Goal: Task Accomplishment & Management: Complete application form

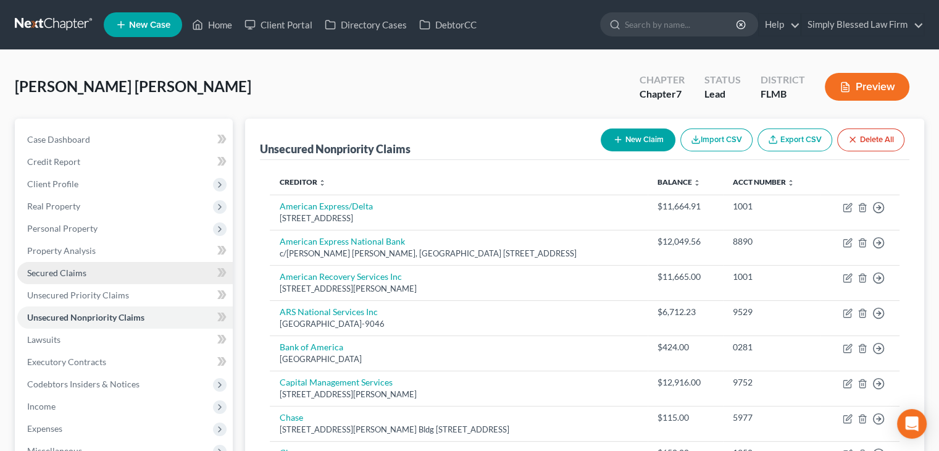
click at [98, 272] on link "Secured Claims" at bounding box center [124, 273] width 215 height 22
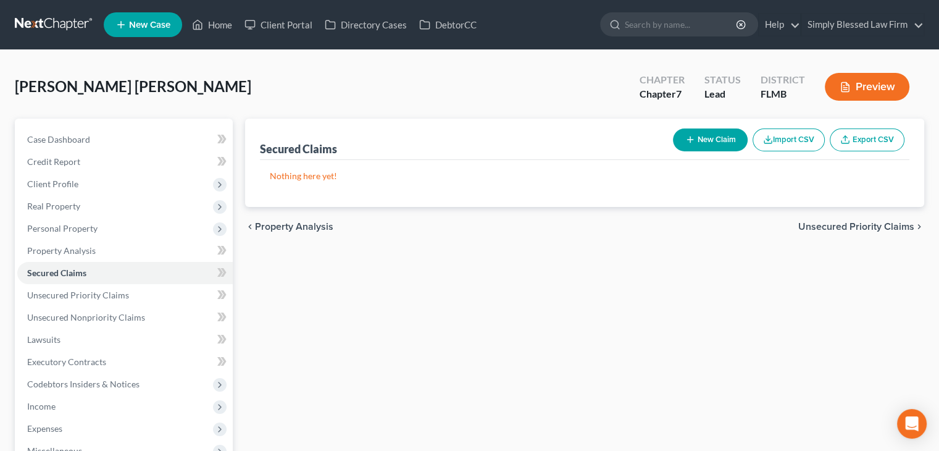
click at [695, 137] on button "New Claim" at bounding box center [710, 139] width 75 height 23
select select "0"
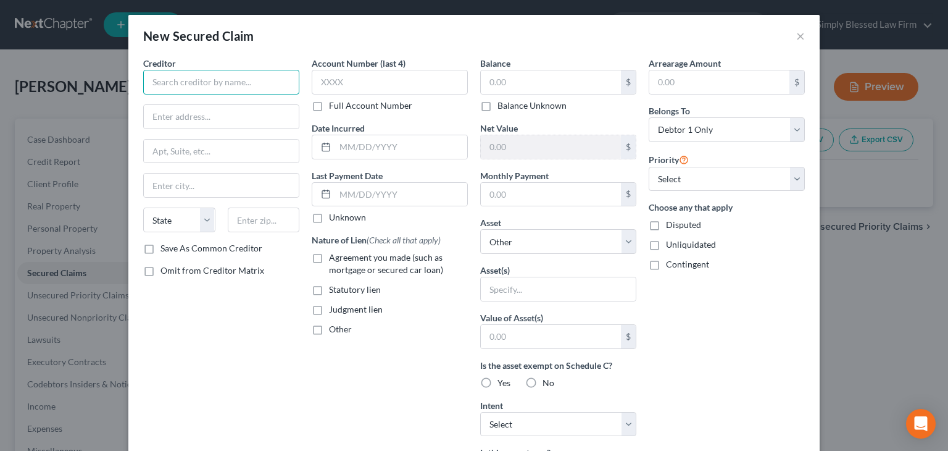
click at [220, 83] on input "text" at bounding box center [221, 82] width 156 height 25
type input "Southeast Toyota Finance"
click at [228, 123] on input "text" at bounding box center [221, 116] width 155 height 23
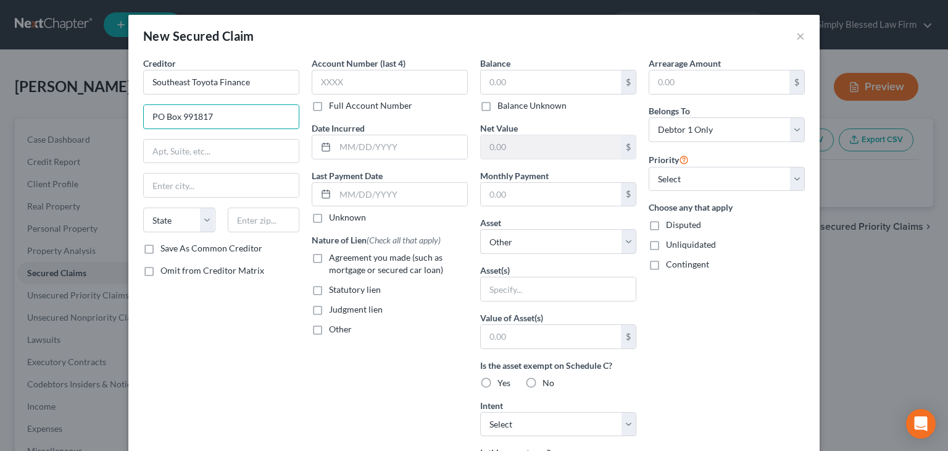
type input "PO Box 991817"
type input "36691"
type input "Mobile"
select select "0"
drag, startPoint x: 220, startPoint y: 136, endPoint x: 219, endPoint y: 148, distance: 11.2
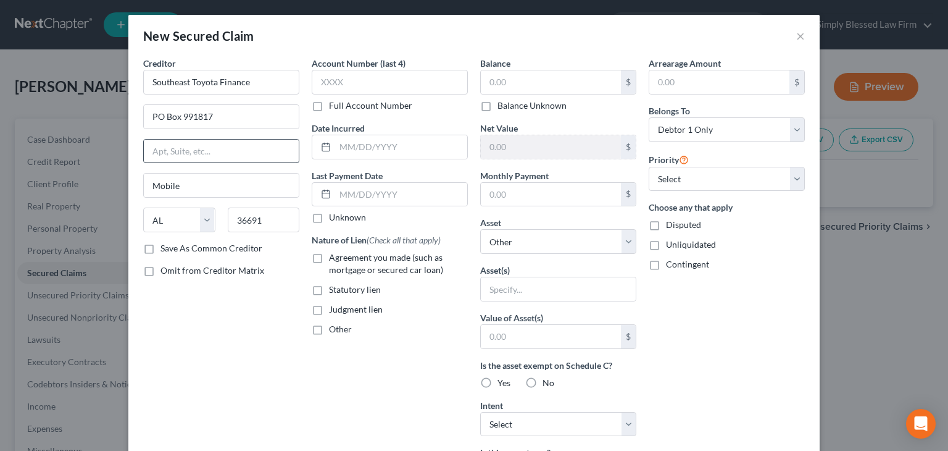
click at [219, 148] on div "Creditor * Southeast Toyota Finance PO Box 991817 Mobile State [US_STATE] AK AR…" at bounding box center [221, 149] width 156 height 185
click at [219, 148] on input "text" at bounding box center [221, 151] width 155 height 23
click at [265, 224] on input "36691" at bounding box center [264, 219] width 72 height 25
type input "36691-8817"
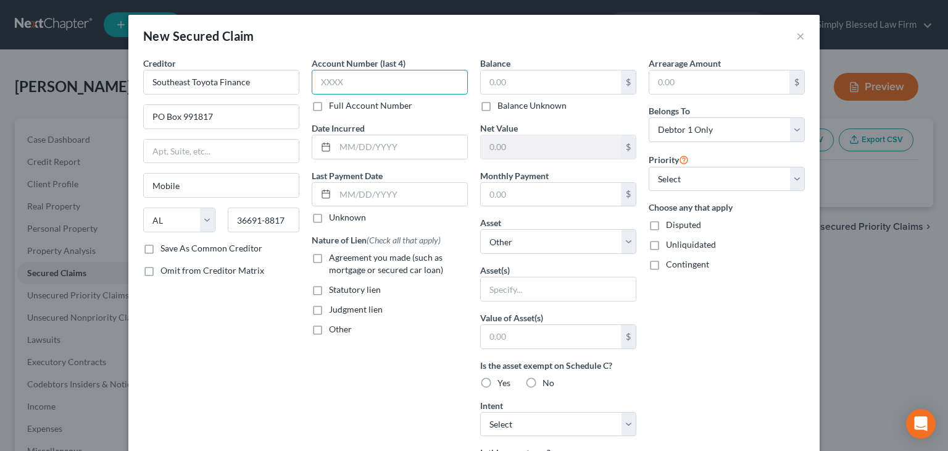
click at [377, 80] on input "text" at bounding box center [390, 82] width 156 height 25
type input "6960"
click at [329, 257] on label "Agreement you made (such as mortgage or secured car loan)" at bounding box center [398, 263] width 139 height 25
click at [334, 257] on input "Agreement you made (such as mortgage or secured car loan)" at bounding box center [338, 255] width 8 height 8
checkbox input "true"
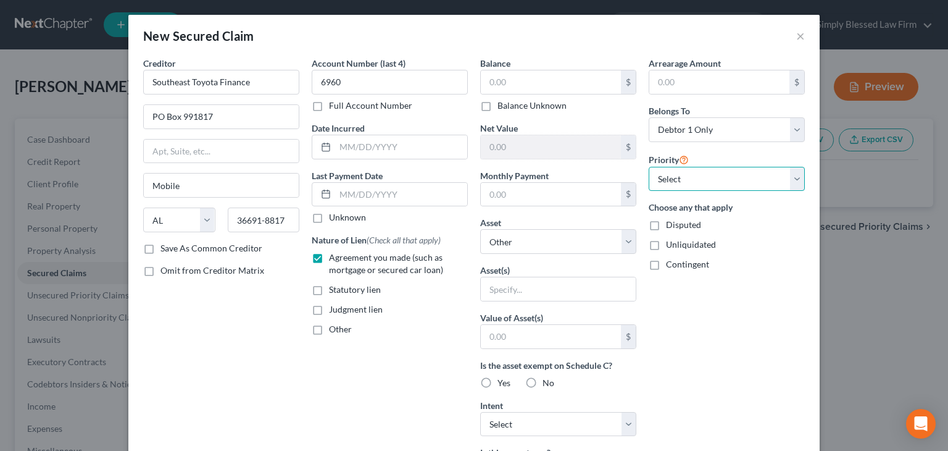
click at [669, 178] on select "Select 1st 2nd 3rd 4th 5th 6th 7th 8th 9th 10th 11th 12th 13th 14th 15th 16th 1…" at bounding box center [727, 179] width 156 height 25
click at [498, 104] on label "Balance Unknown" at bounding box center [532, 105] width 69 height 12
click at [503, 104] on input "Balance Unknown" at bounding box center [507, 103] width 8 height 8
checkbox input "true"
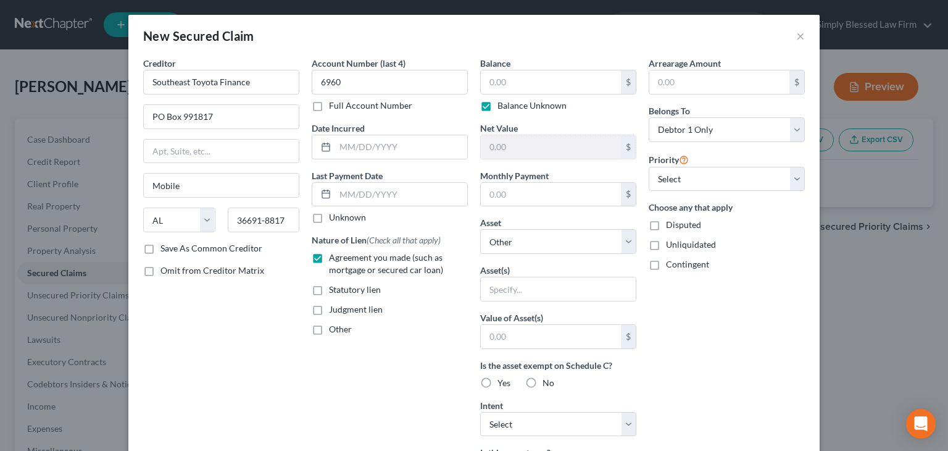
type input "0.00"
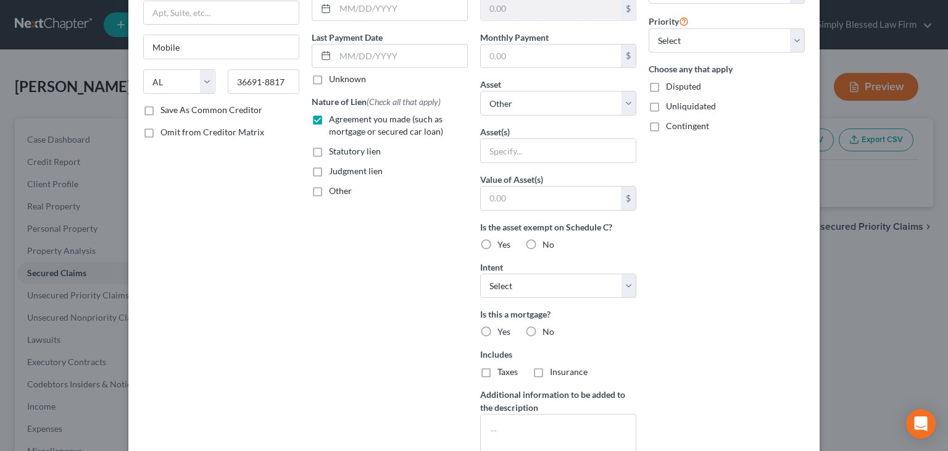
scroll to position [153, 0]
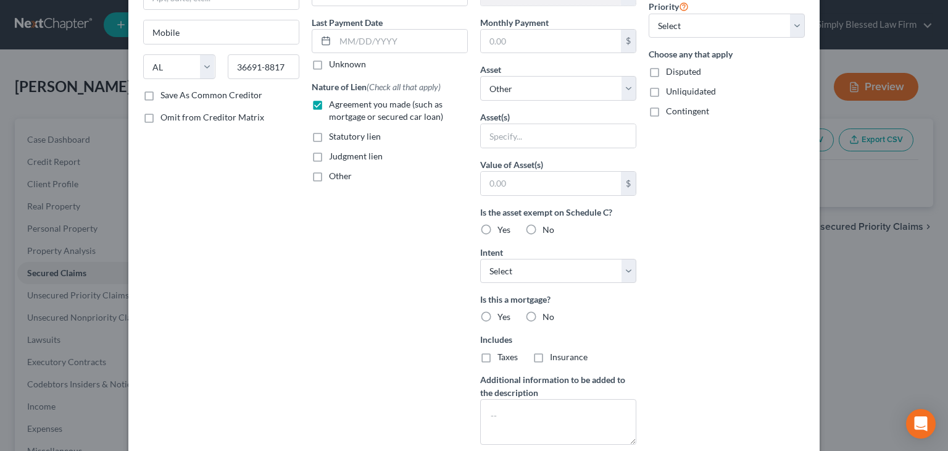
click at [543, 229] on label "No" at bounding box center [549, 230] width 12 height 12
click at [548, 229] on input "No" at bounding box center [552, 228] width 8 height 8
radio input "true"
click at [530, 260] on select "Select Surrender Redeem Reaffirm Avoid Other" at bounding box center [558, 271] width 156 height 25
select select "0"
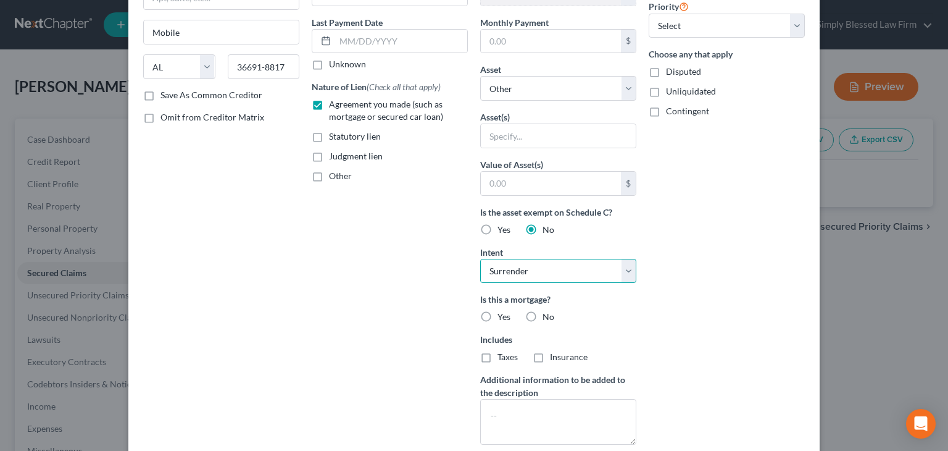
click at [480, 259] on select "Select Surrender Redeem Reaffirm Avoid Other" at bounding box center [558, 271] width 156 height 25
click at [543, 316] on label "No" at bounding box center [549, 317] width 12 height 12
click at [548, 316] on input "No" at bounding box center [552, 315] width 8 height 8
radio input "true"
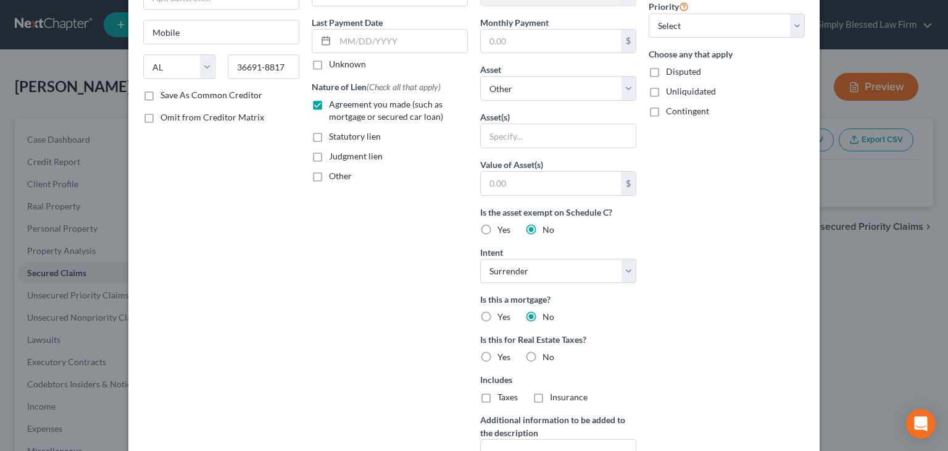
click at [543, 356] on label "No" at bounding box center [549, 357] width 12 height 12
click at [548, 356] on input "No" at bounding box center [552, 355] width 8 height 8
radio input "true"
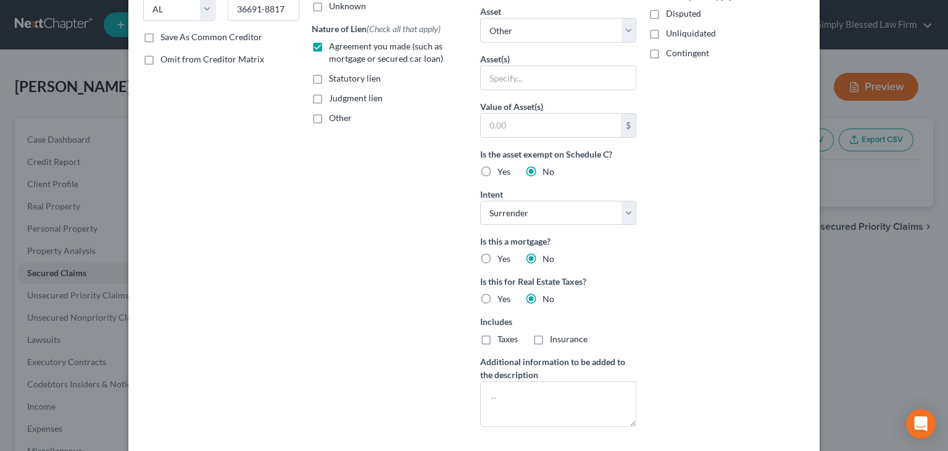
scroll to position [273, 0]
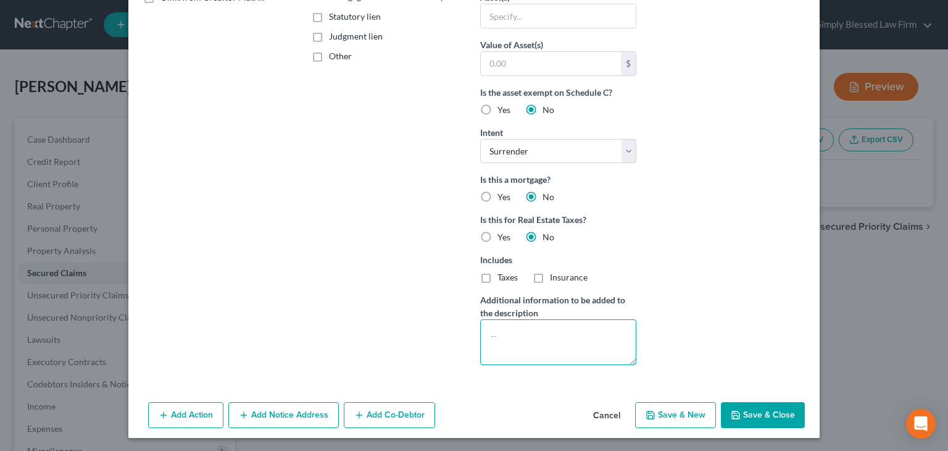
click at [516, 333] on textarea at bounding box center [558, 342] width 156 height 46
type textarea "2023 Toyota Rav 4, repossessed by creditor already so longer in debtor's posses…"
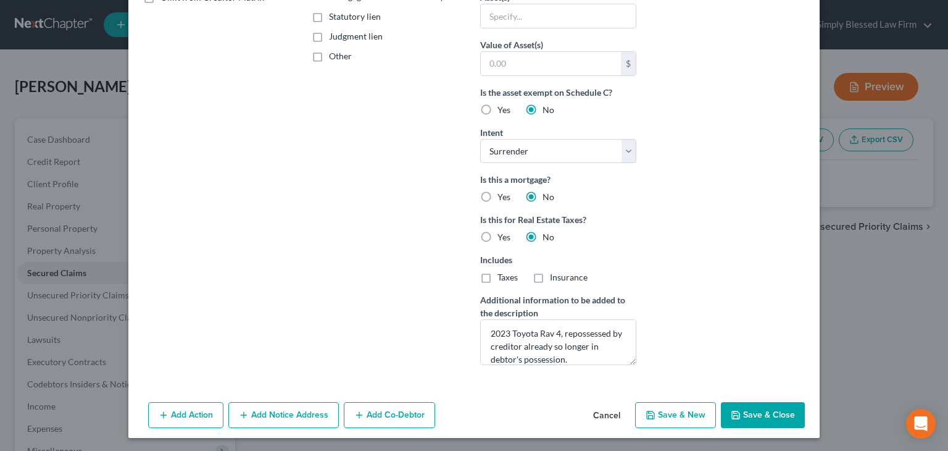
click at [747, 411] on button "Save & Close" at bounding box center [763, 415] width 84 height 26
select select
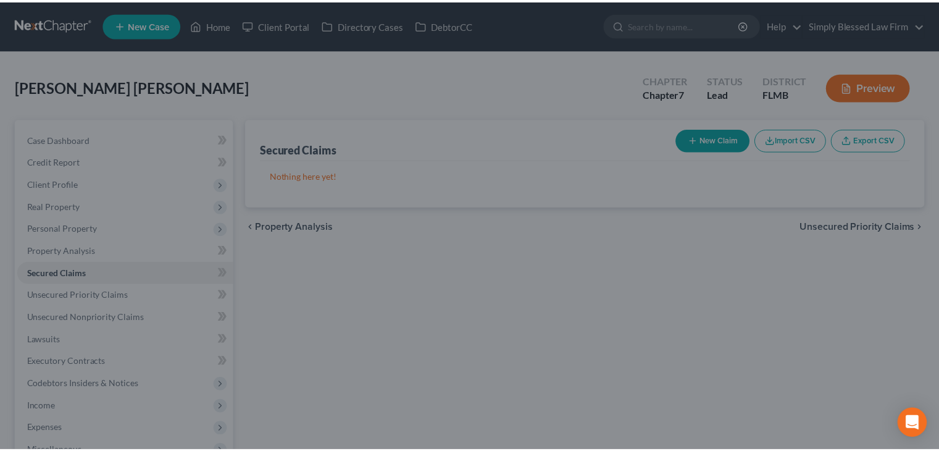
scroll to position [138, 0]
